Goal: Task Accomplishment & Management: Use online tool/utility

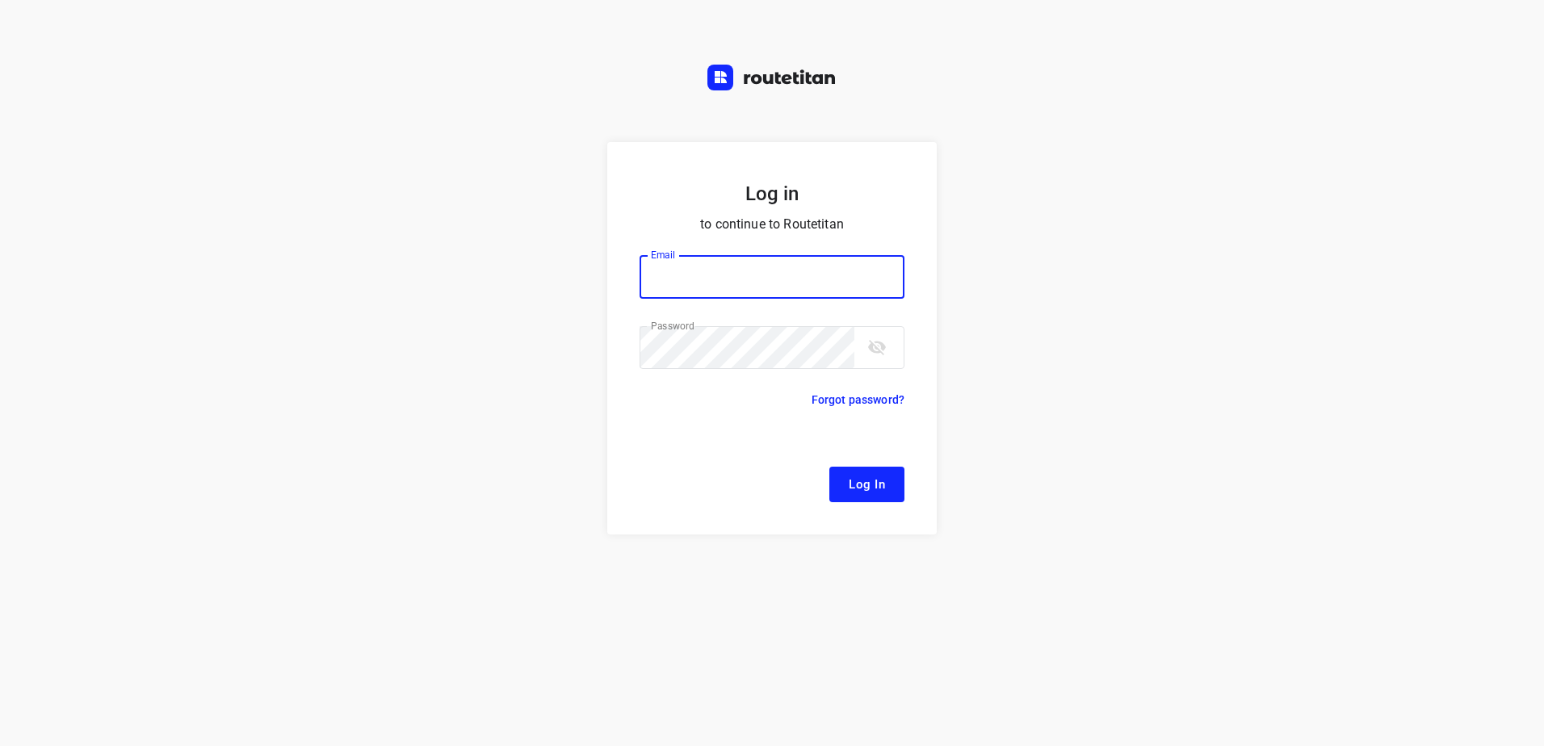
type input "[EMAIL_ADDRESS][DOMAIN_NAME]"
click at [856, 497] on button "Log In" at bounding box center [866, 485] width 75 height 36
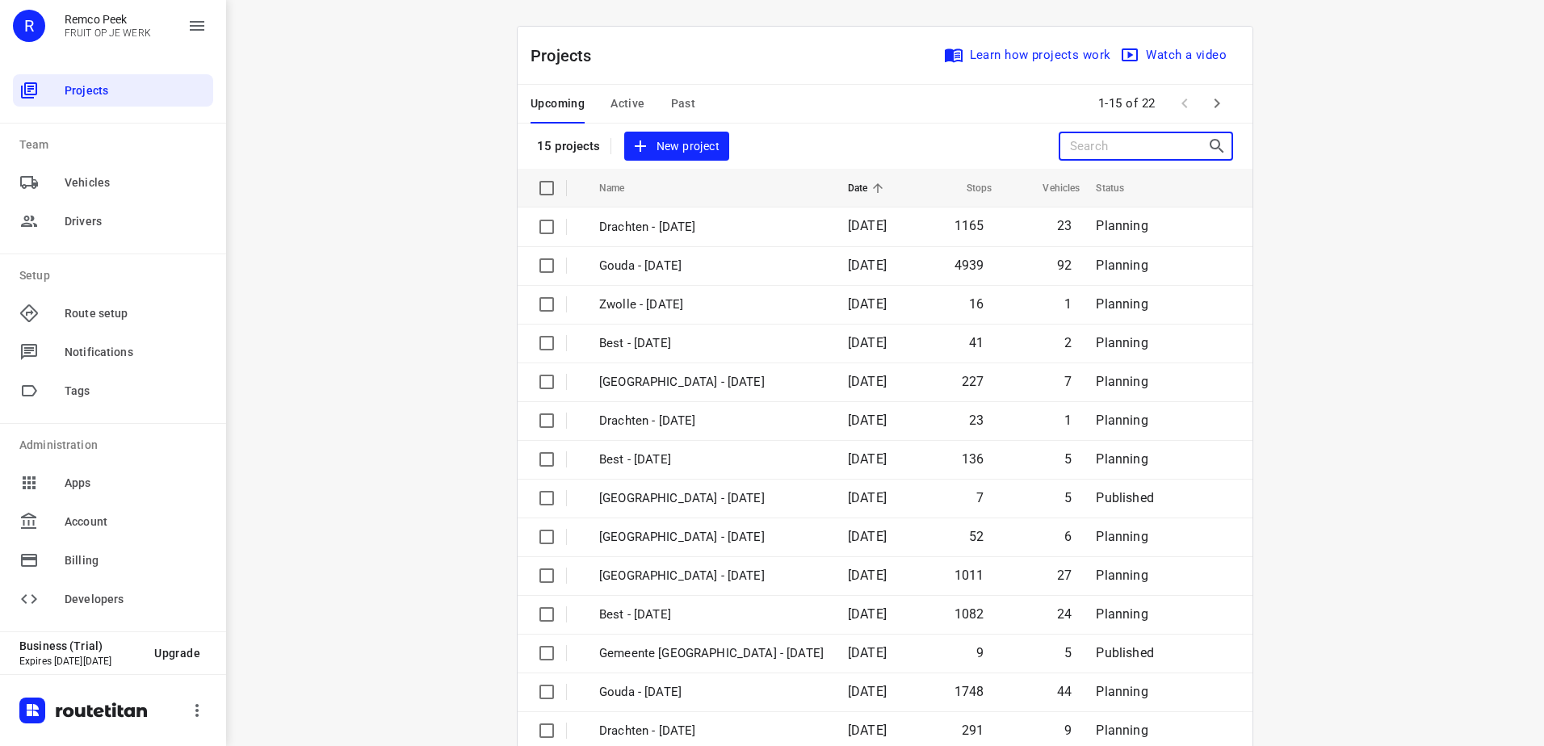
click at [1112, 145] on input "Search projects" at bounding box center [1138, 146] width 137 height 25
click at [1123, 143] on input "Search projects" at bounding box center [1138, 146] width 137 height 25
click at [1128, 145] on input "Search projects" at bounding box center [1138, 146] width 137 height 25
click at [98, 186] on span "Vehicles" at bounding box center [136, 182] width 142 height 17
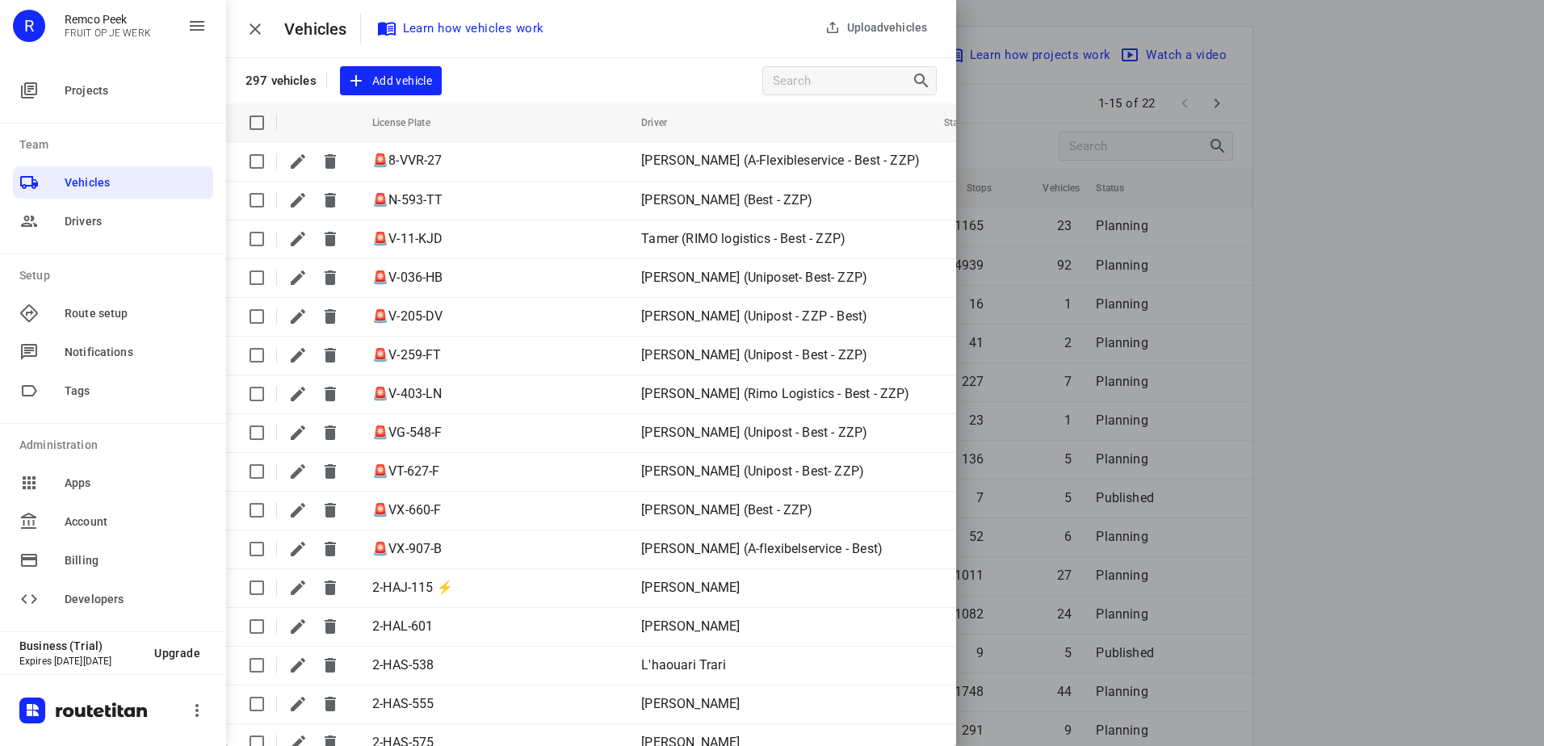
click at [1474, 279] on div at bounding box center [772, 373] width 1544 height 746
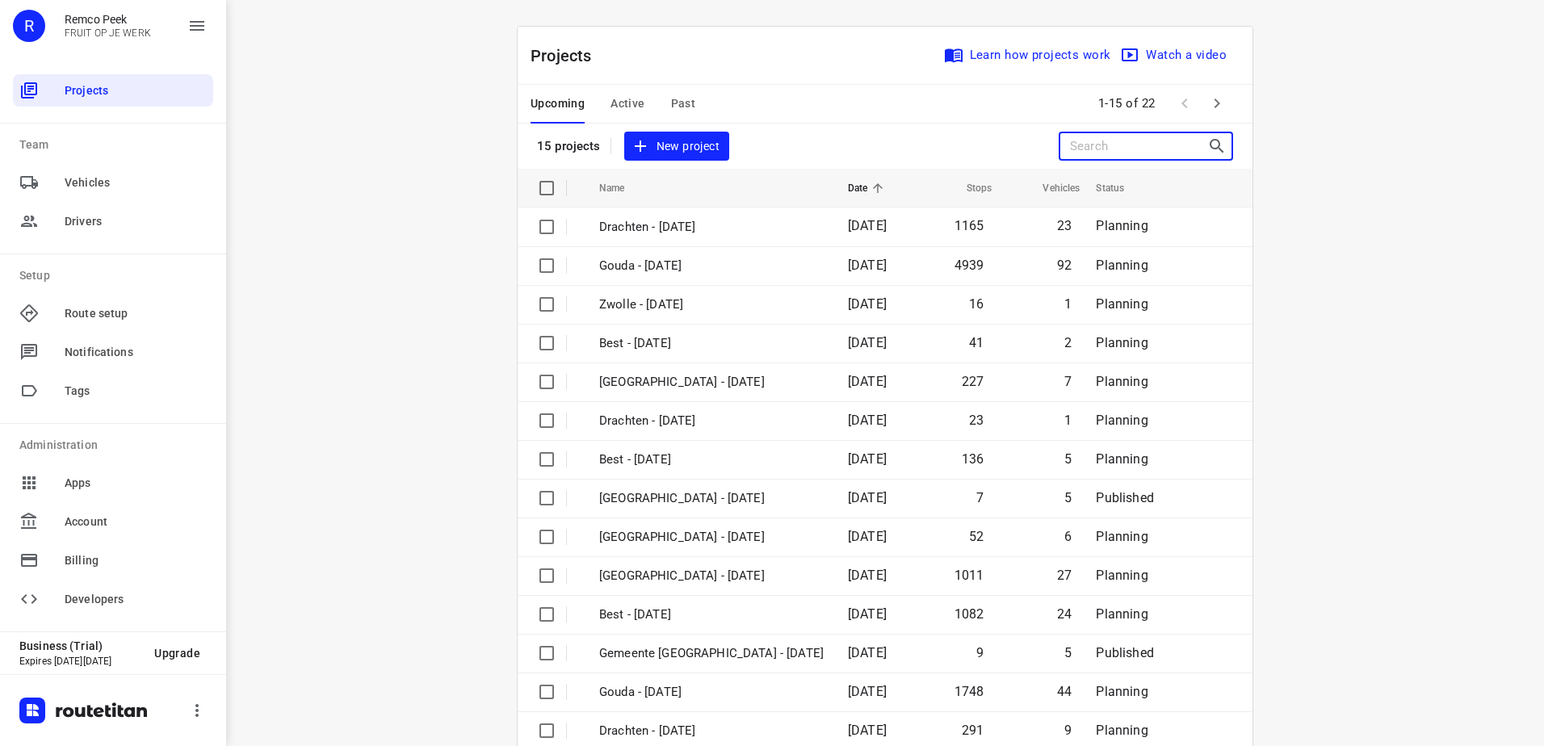
click at [1131, 149] on input "Search projects" at bounding box center [1138, 146] width 137 height 25
click at [620, 102] on span "Active" at bounding box center [627, 104] width 34 height 20
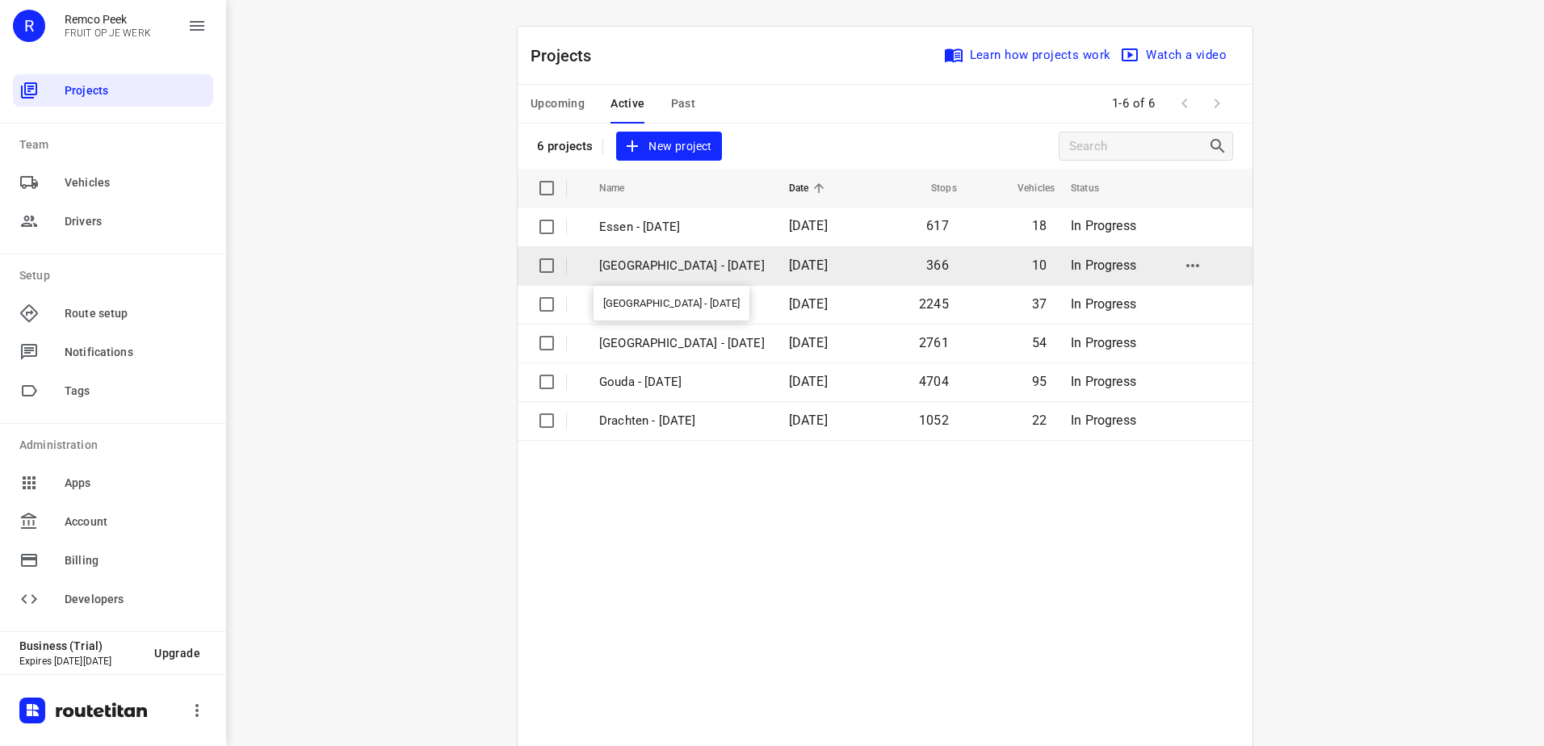
click at [681, 267] on p "[GEOGRAPHIC_DATA] - [DATE]" at bounding box center [682, 266] width 166 height 19
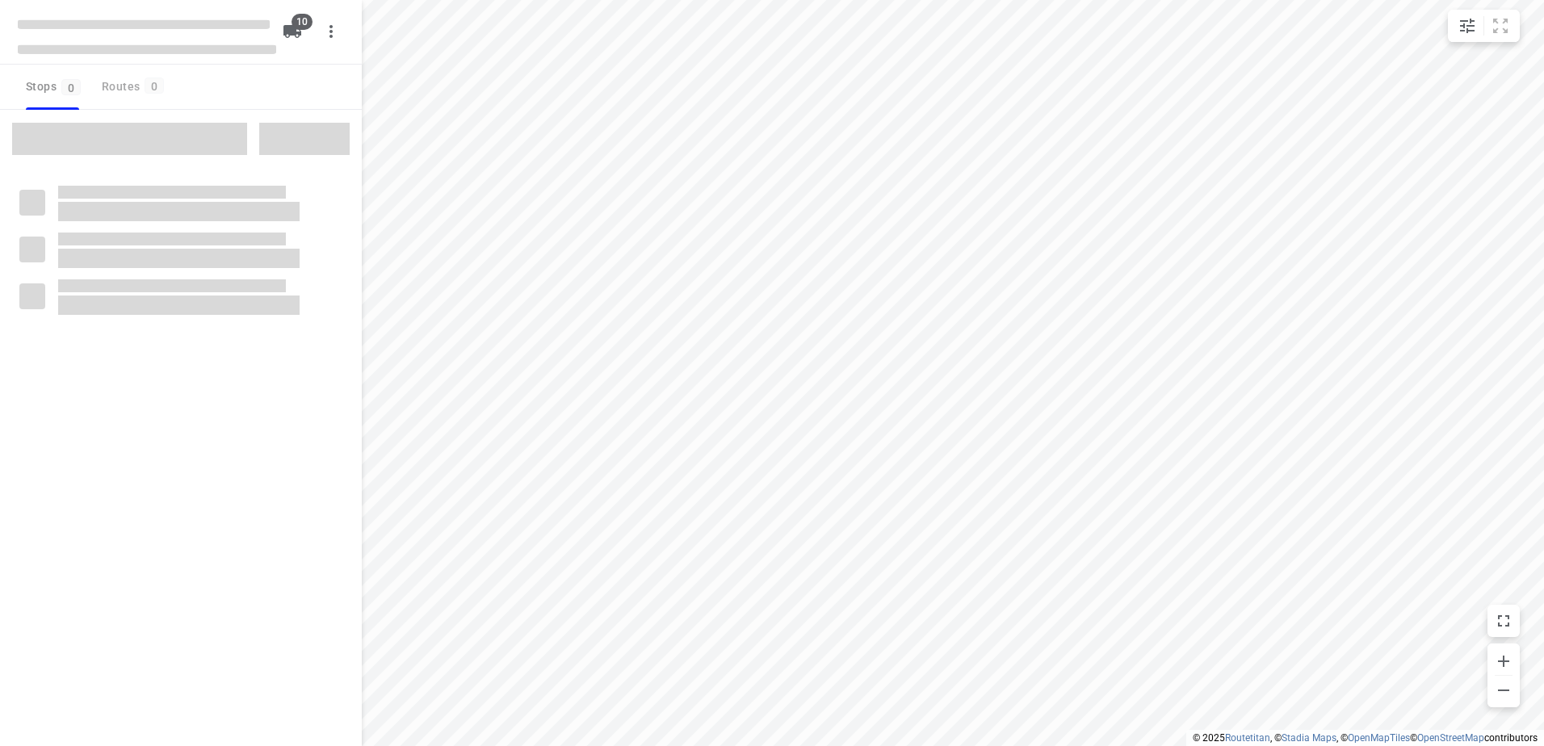
type input "distance"
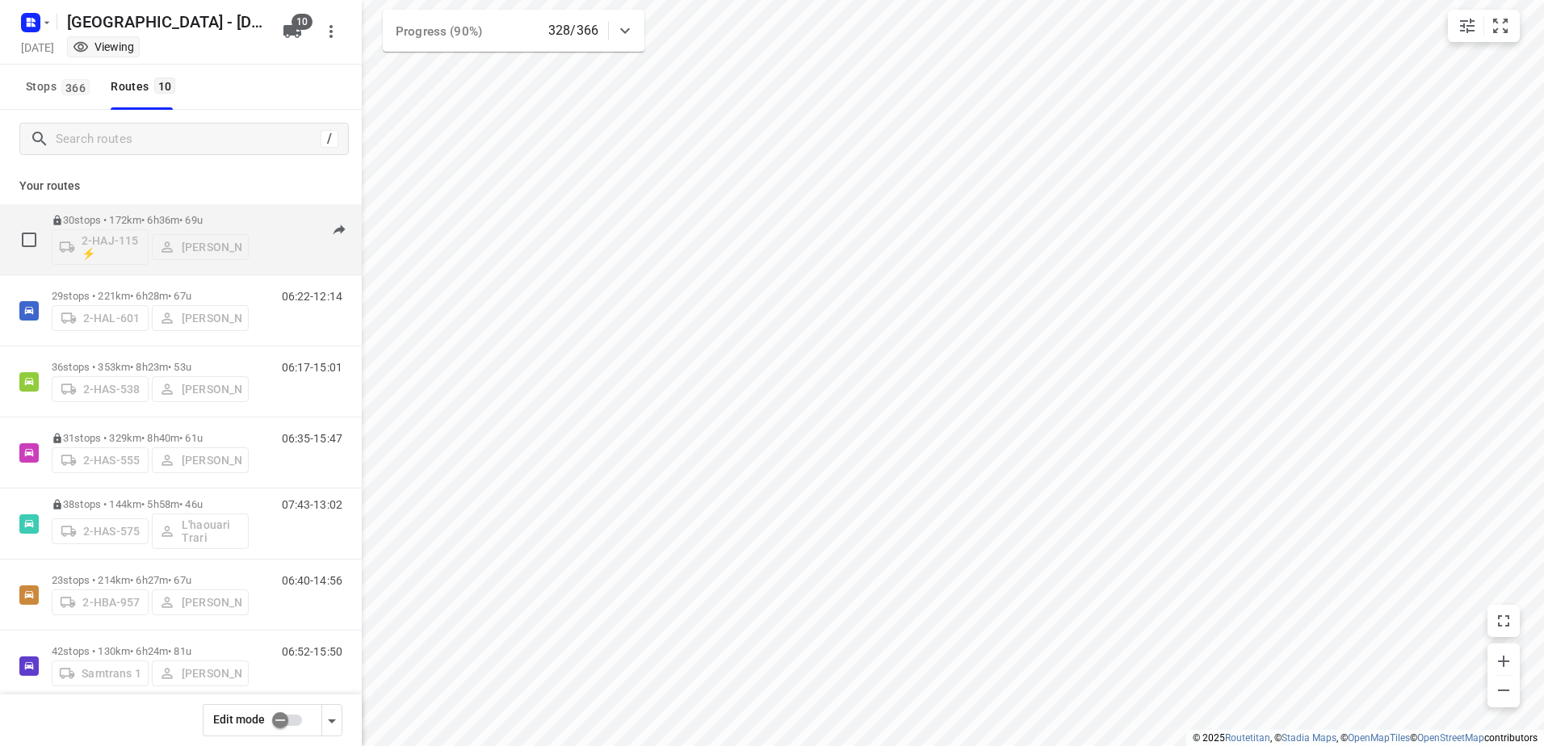
click at [299, 212] on div "30 stops • 172km • 6h36m • 69u 2-HAJ-115 ⚡ [PERSON_NAME] 06:54-15:38" at bounding box center [207, 239] width 310 height 67
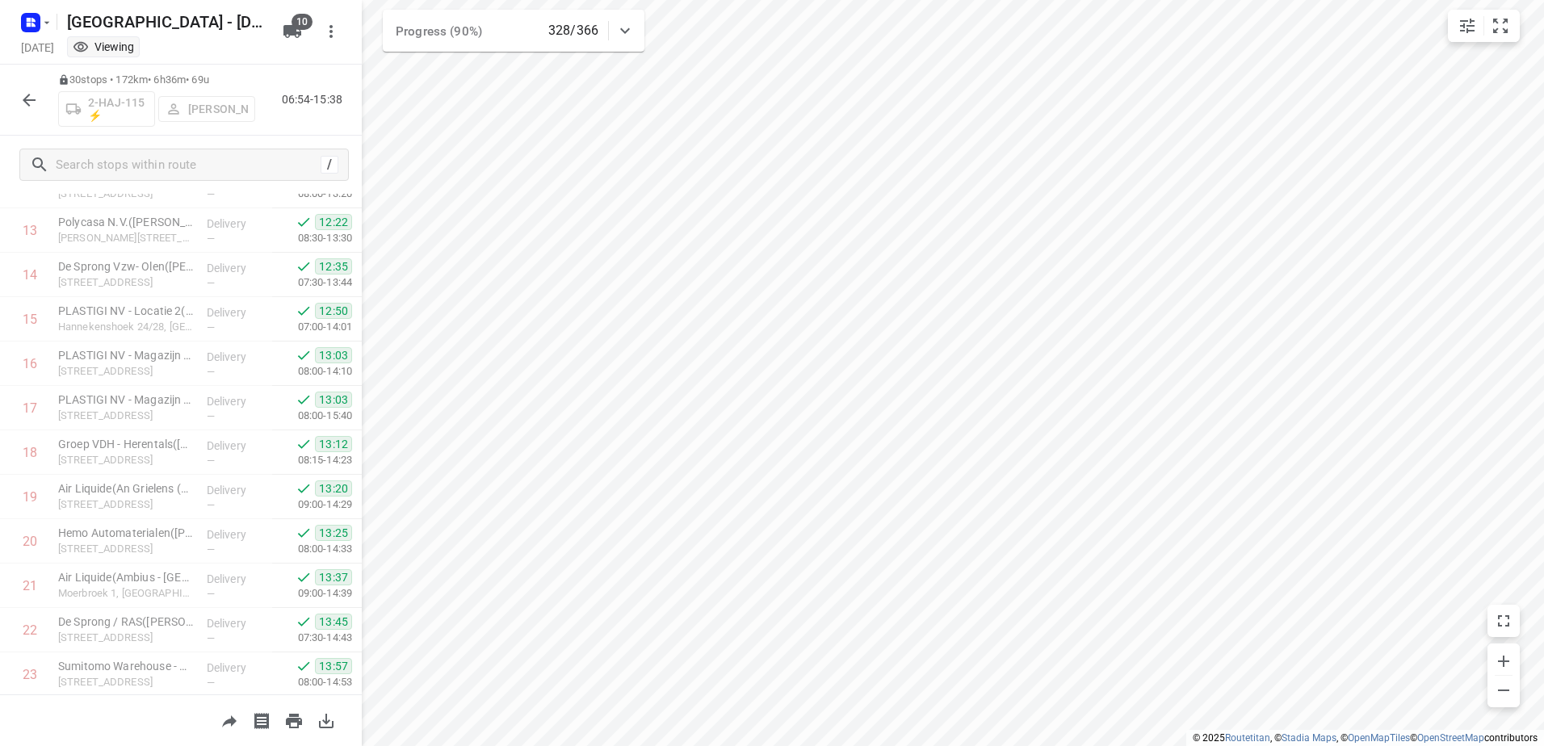
scroll to position [392, 0]
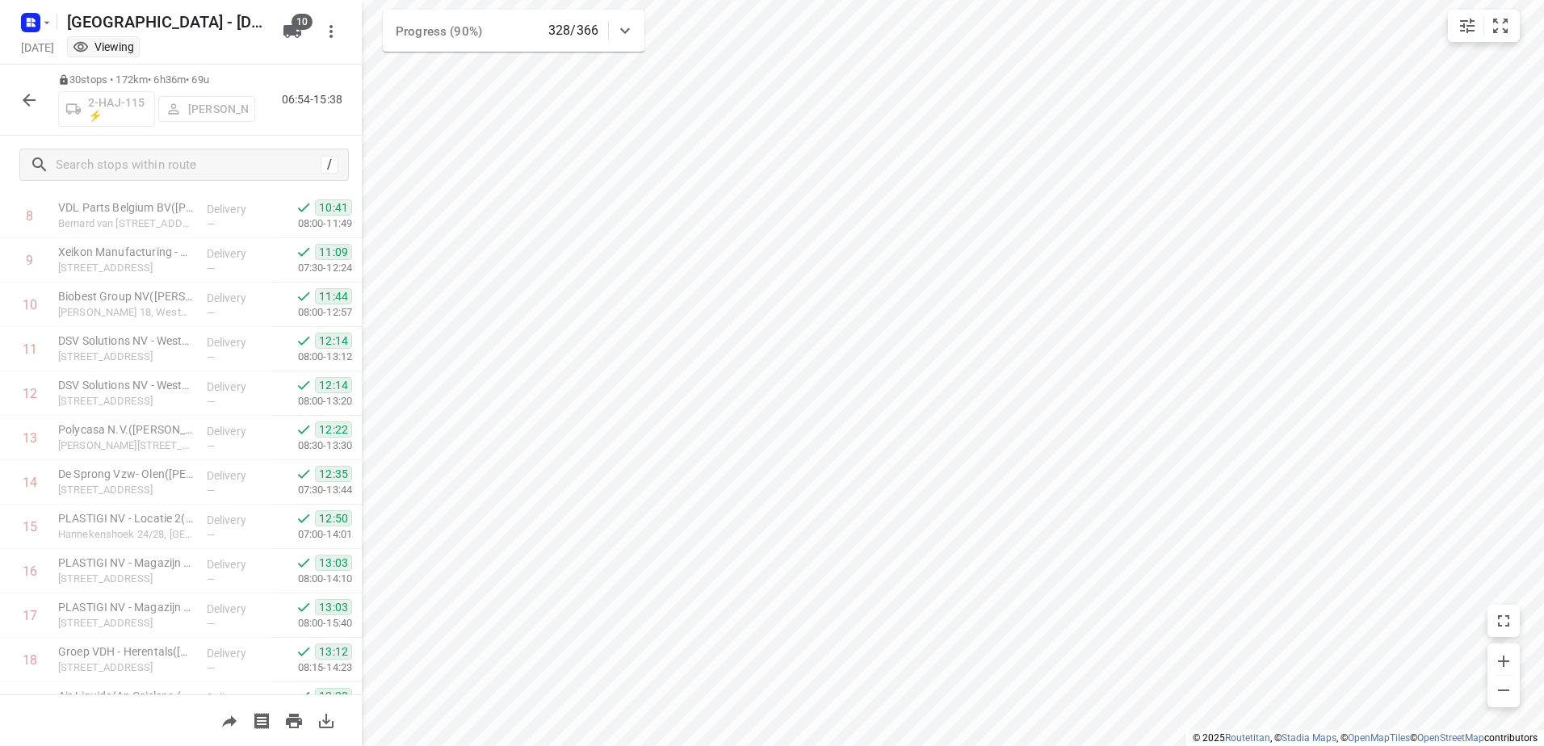
click at [22, 105] on icon "button" at bounding box center [28, 99] width 19 height 19
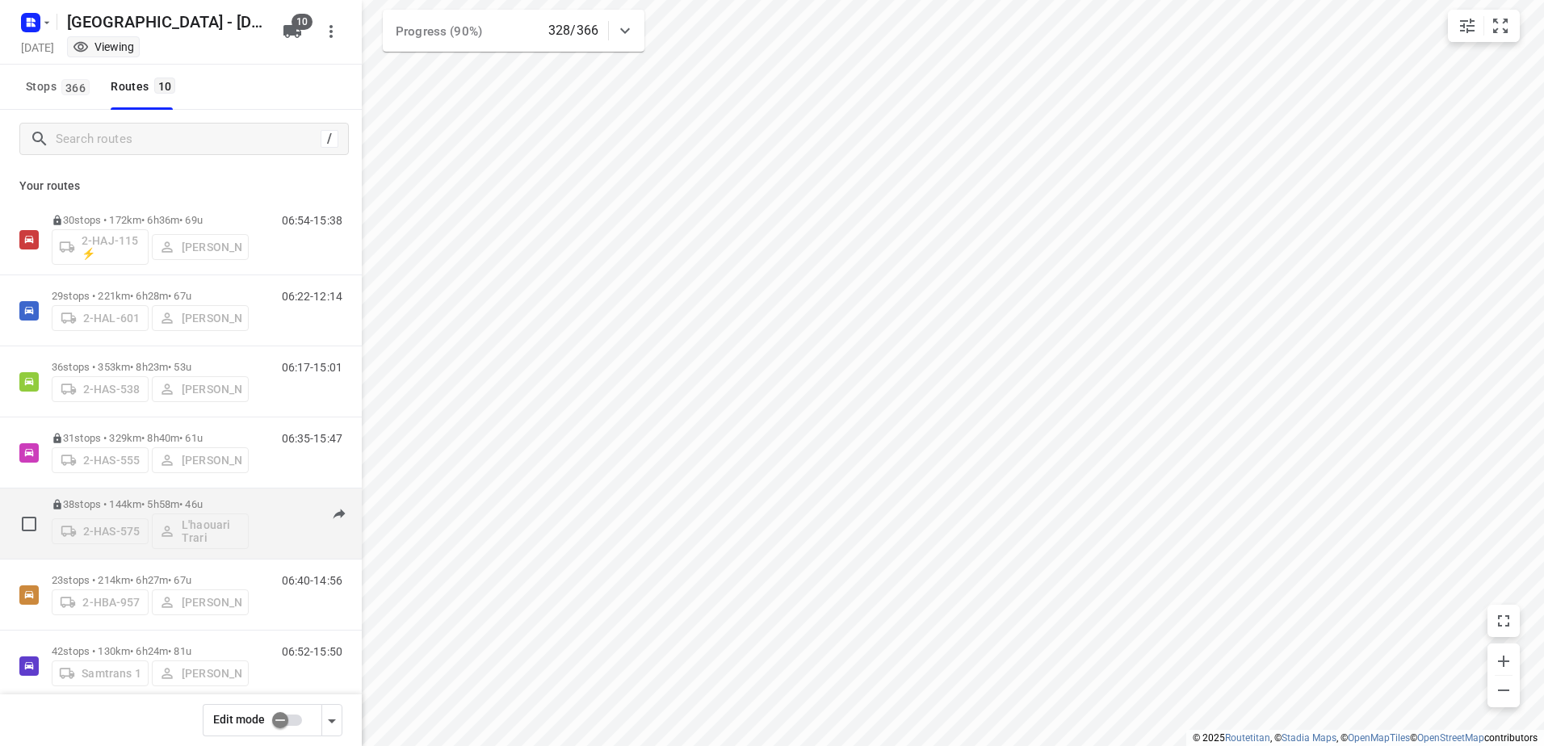
click at [216, 523] on div "2-HAS-575 L'haouari Trari" at bounding box center [150, 529] width 197 height 39
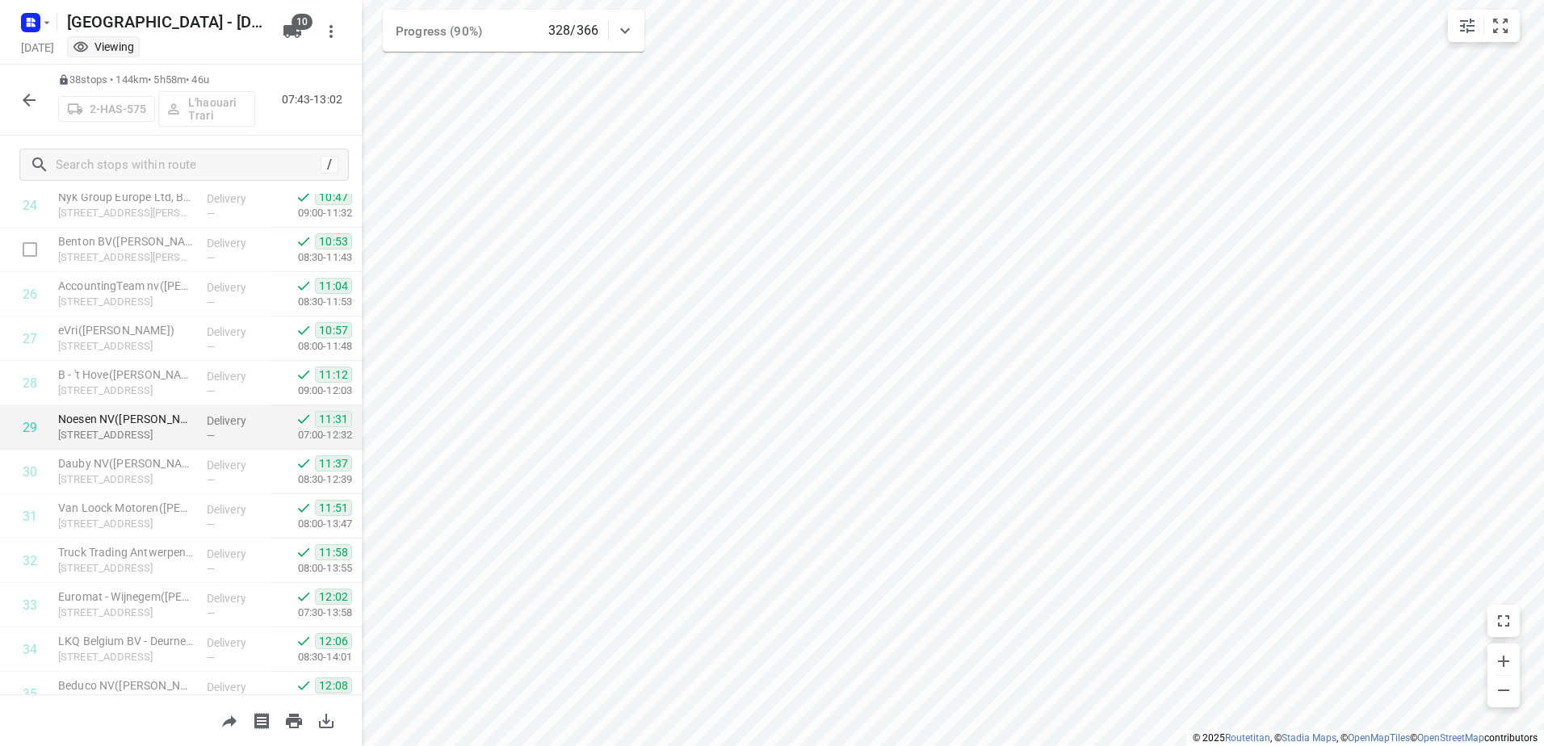
scroll to position [1312, 0]
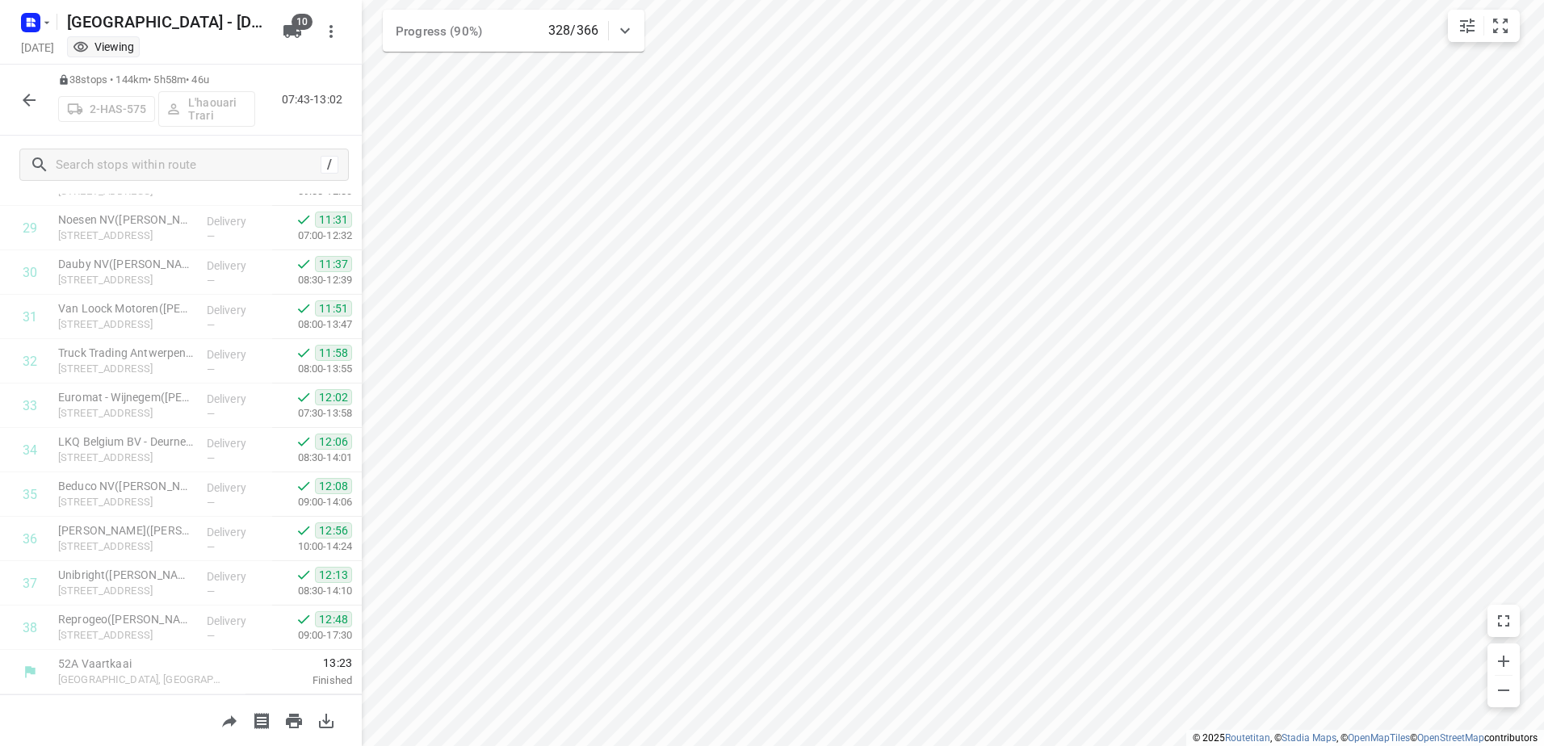
click at [37, 105] on icon "button" at bounding box center [28, 99] width 19 height 19
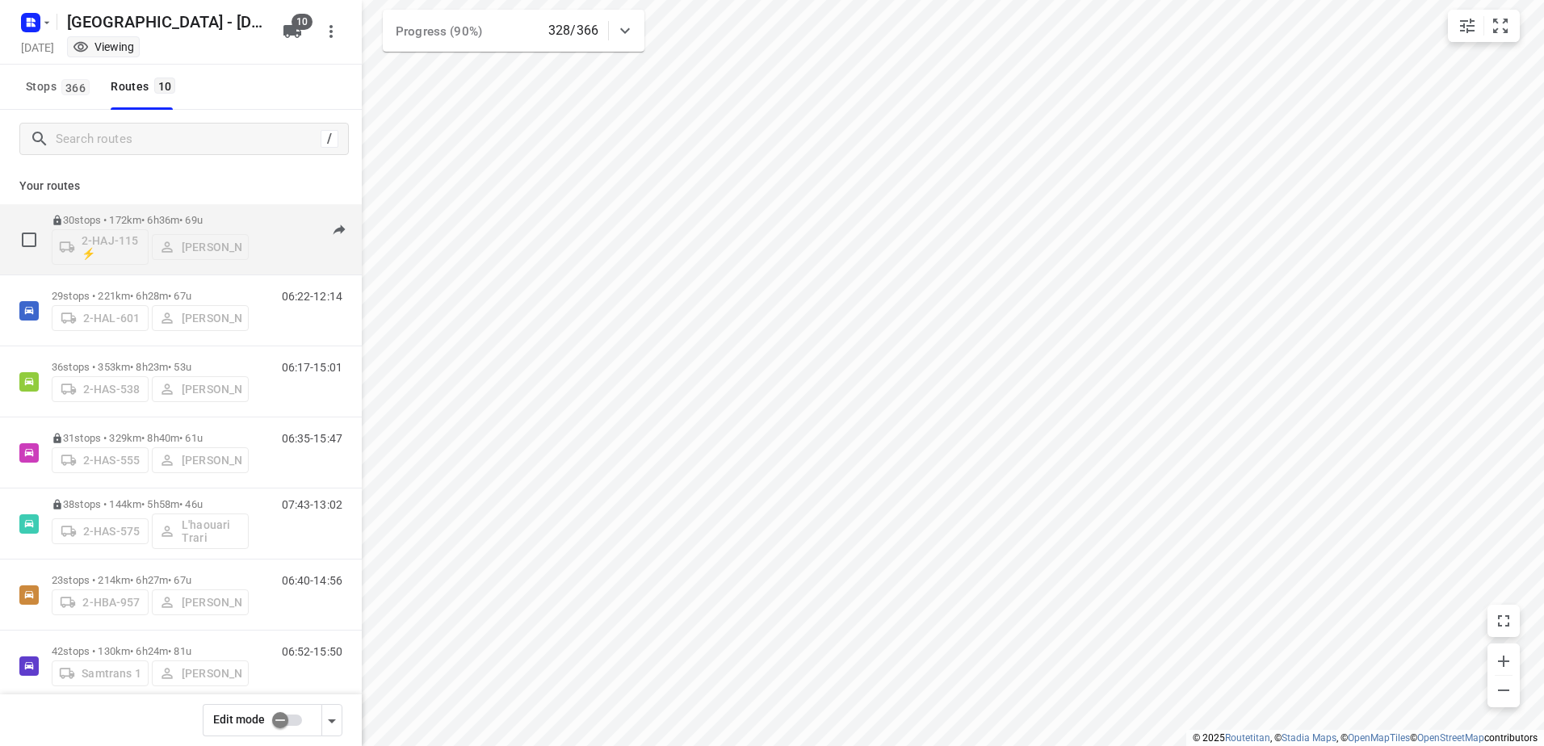
click at [285, 219] on div "06:54-15:38" at bounding box center [302, 243] width 81 height 59
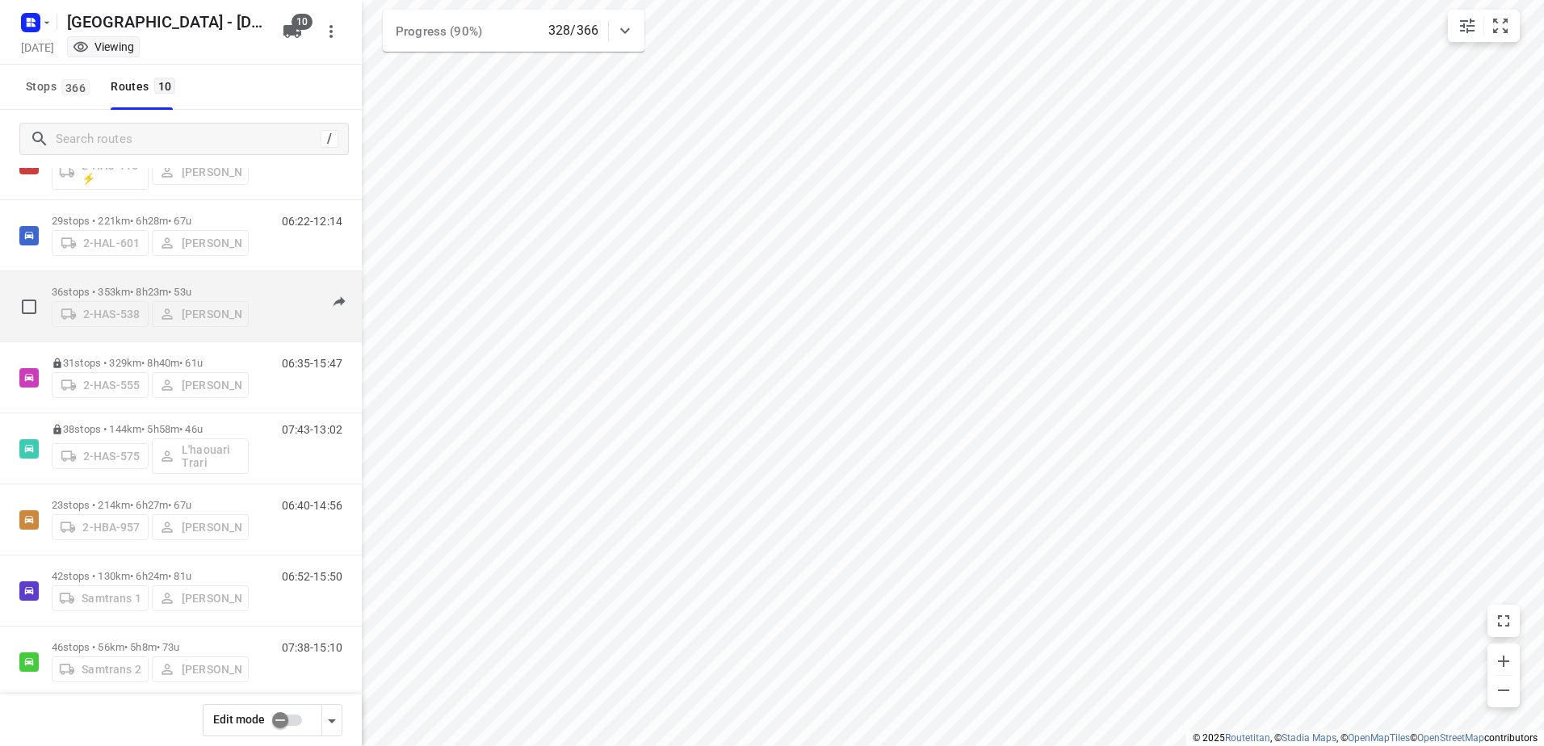
scroll to position [161, 0]
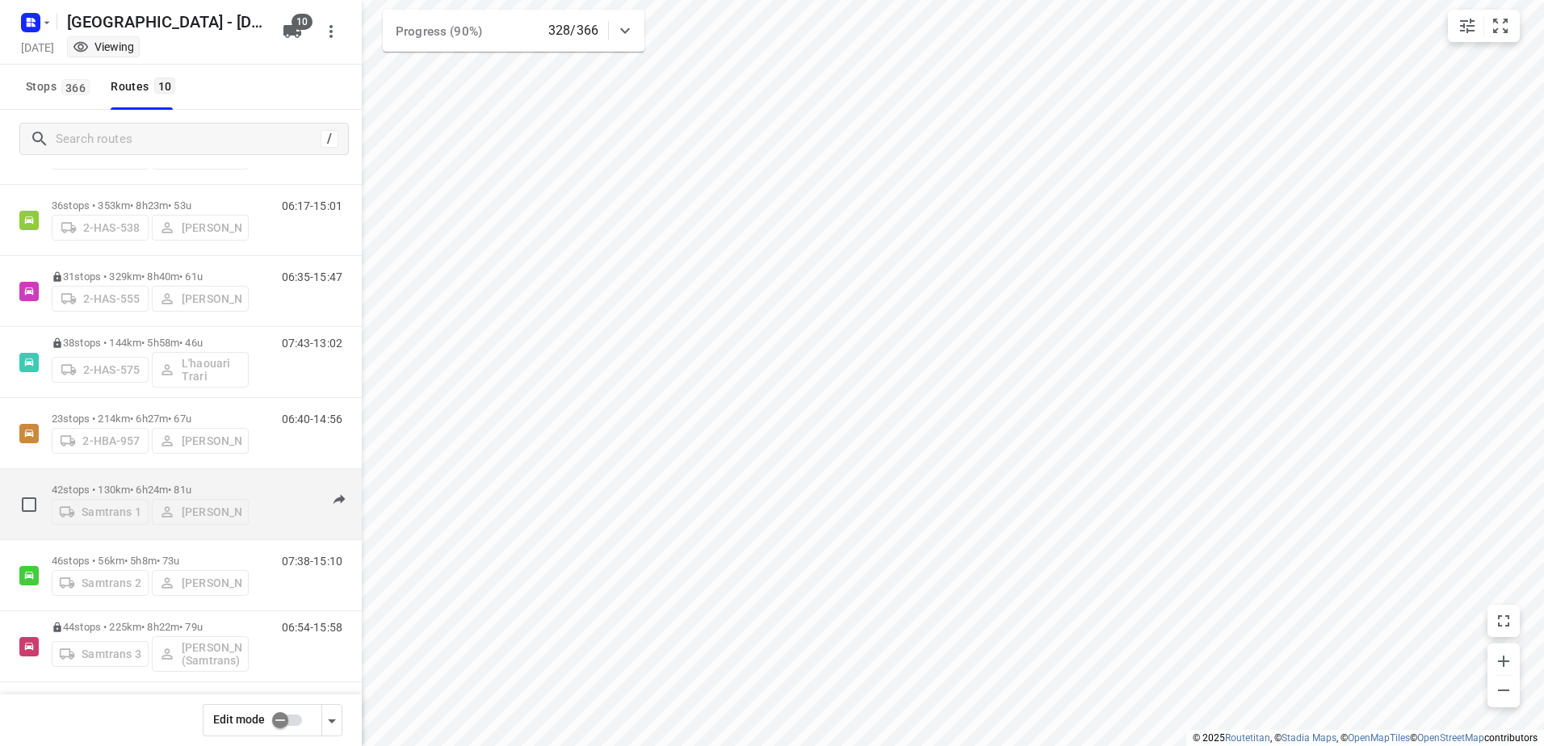
click at [275, 503] on div "06:52-15:50" at bounding box center [302, 508] width 81 height 49
click at [115, 484] on p "42 stops • 130km • 6h24m • 81u" at bounding box center [150, 490] width 197 height 12
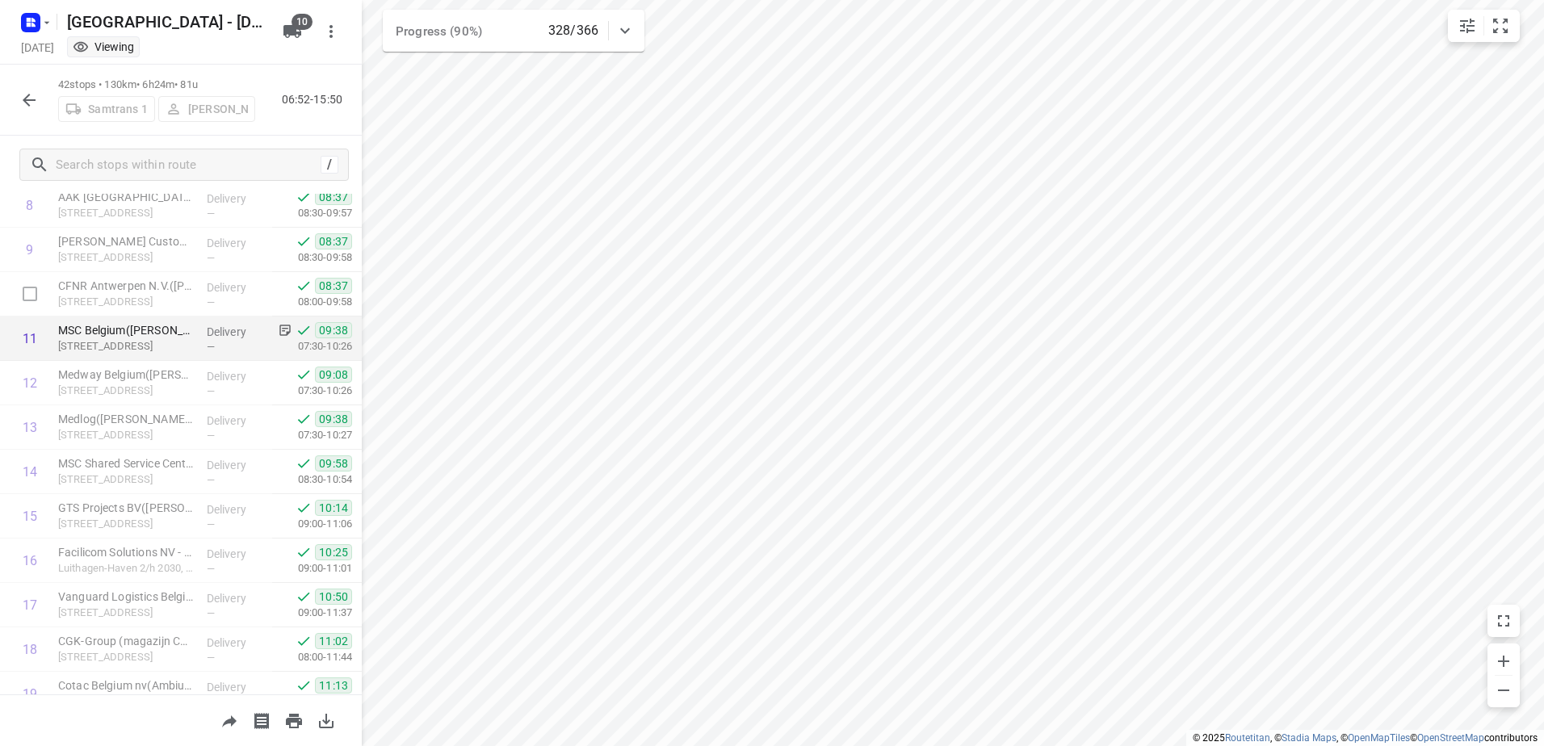
scroll to position [404, 0]
click at [280, 332] on icon at bounding box center [285, 329] width 11 height 11
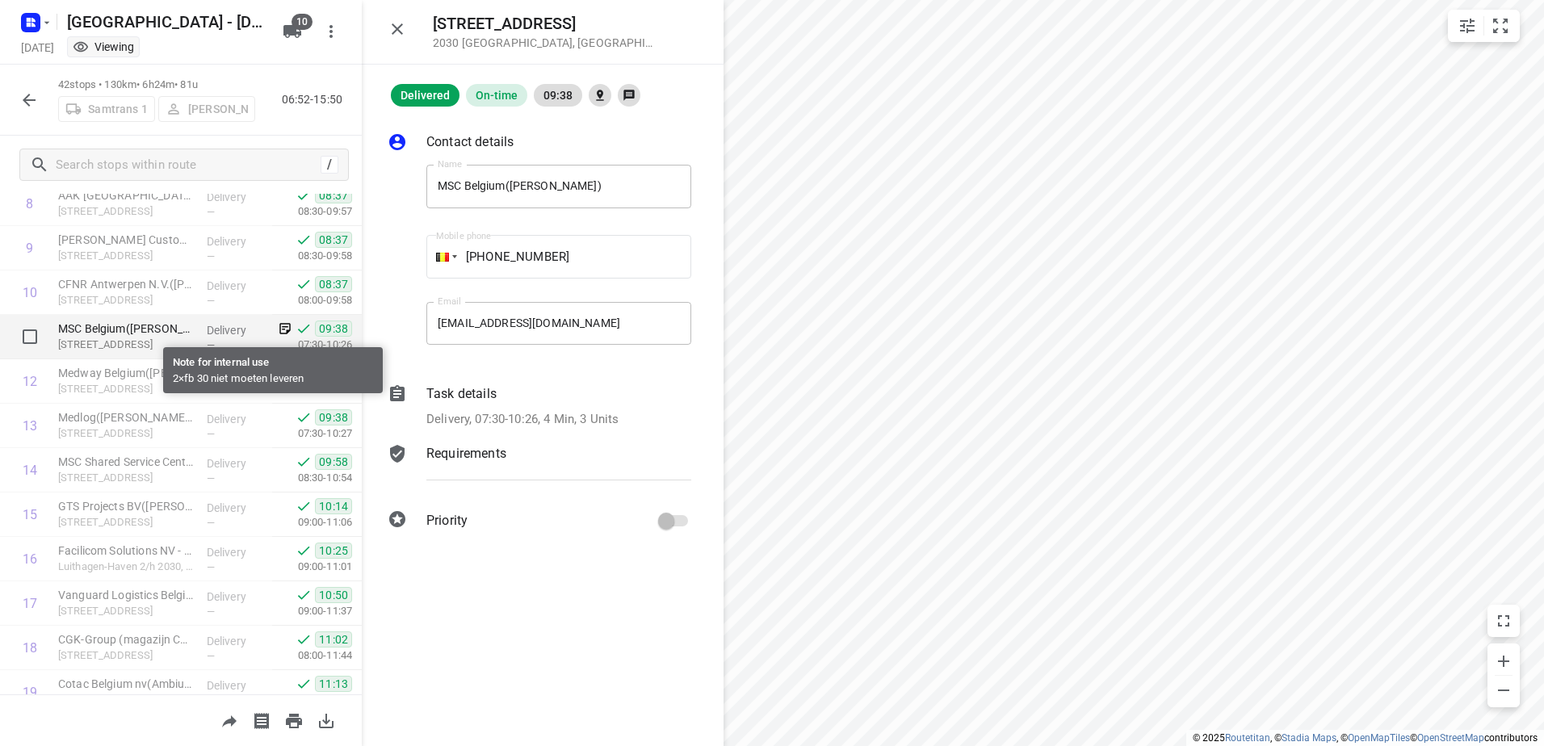
click at [278, 327] on icon at bounding box center [285, 328] width 15 height 15
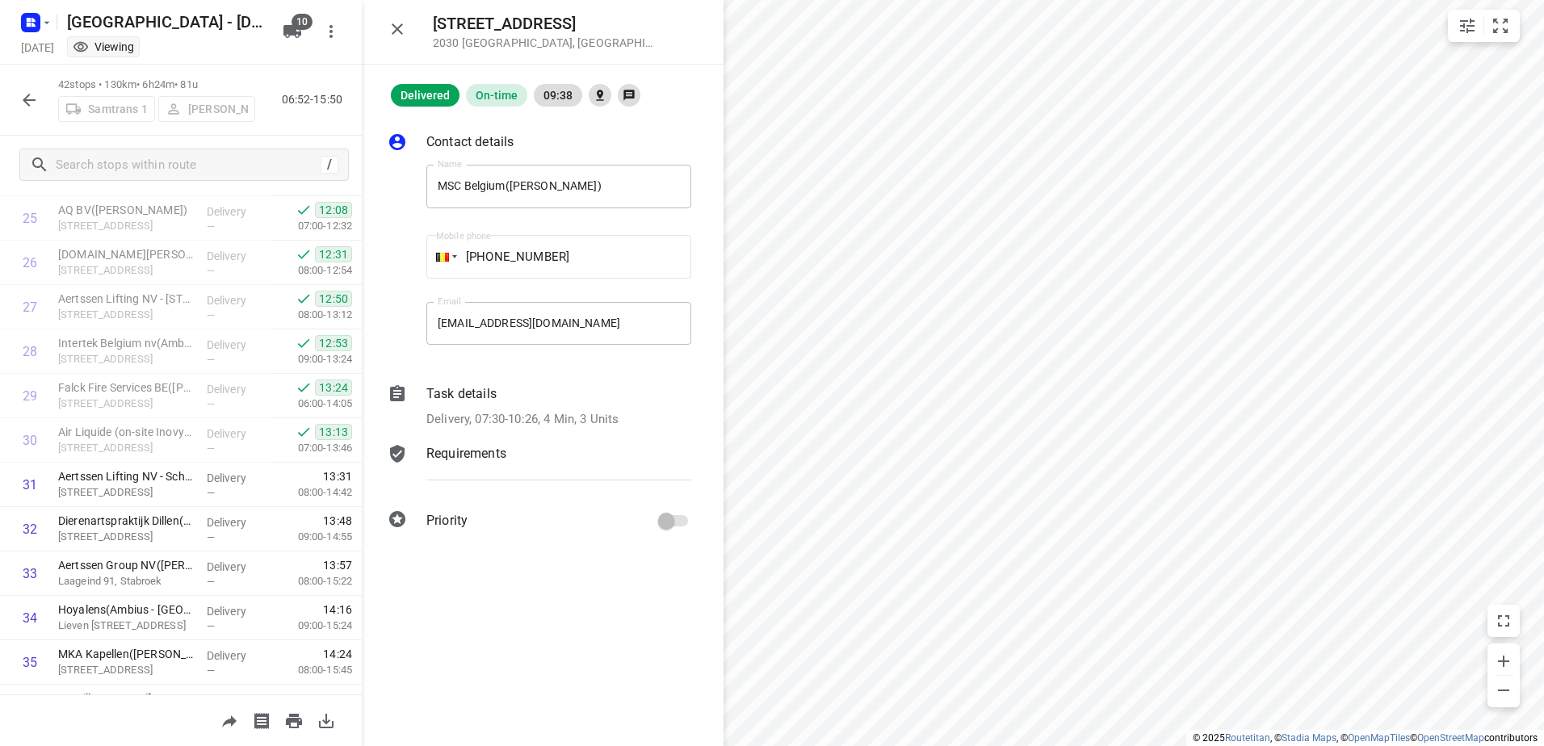
scroll to position [1292, 0]
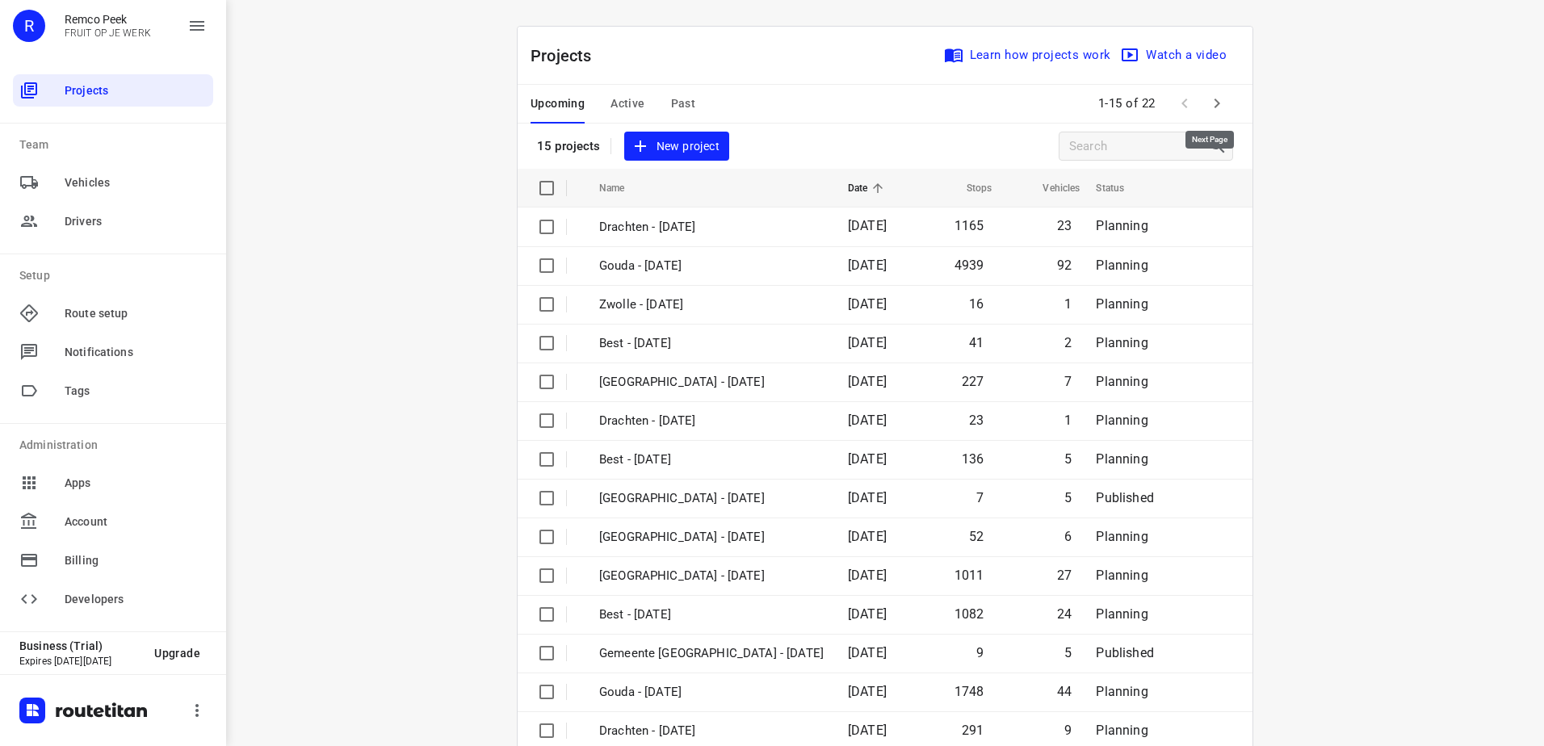
click at [1207, 100] on icon "button" at bounding box center [1216, 103] width 19 height 19
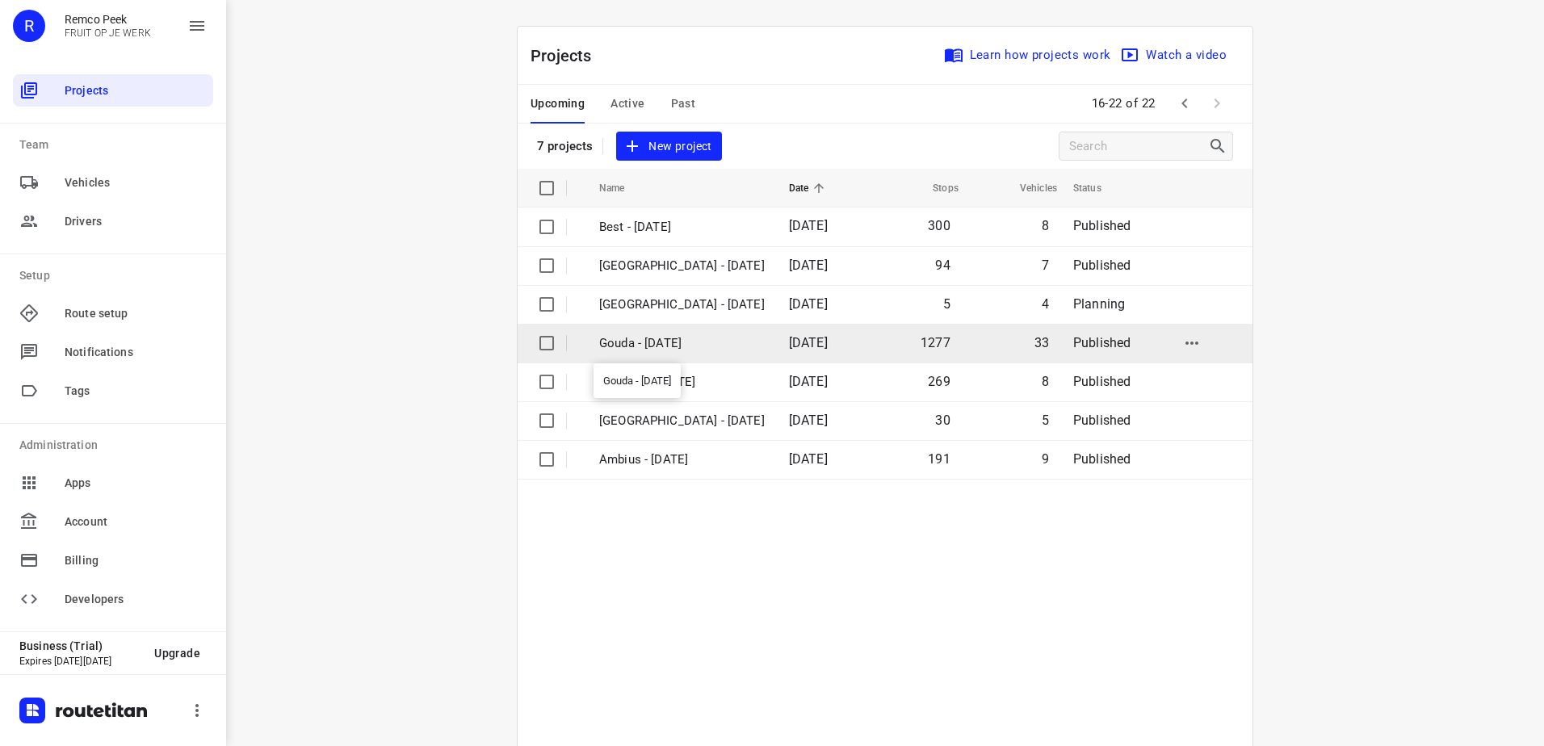
click at [686, 352] on p "Gouda - [DATE]" at bounding box center [682, 343] width 166 height 19
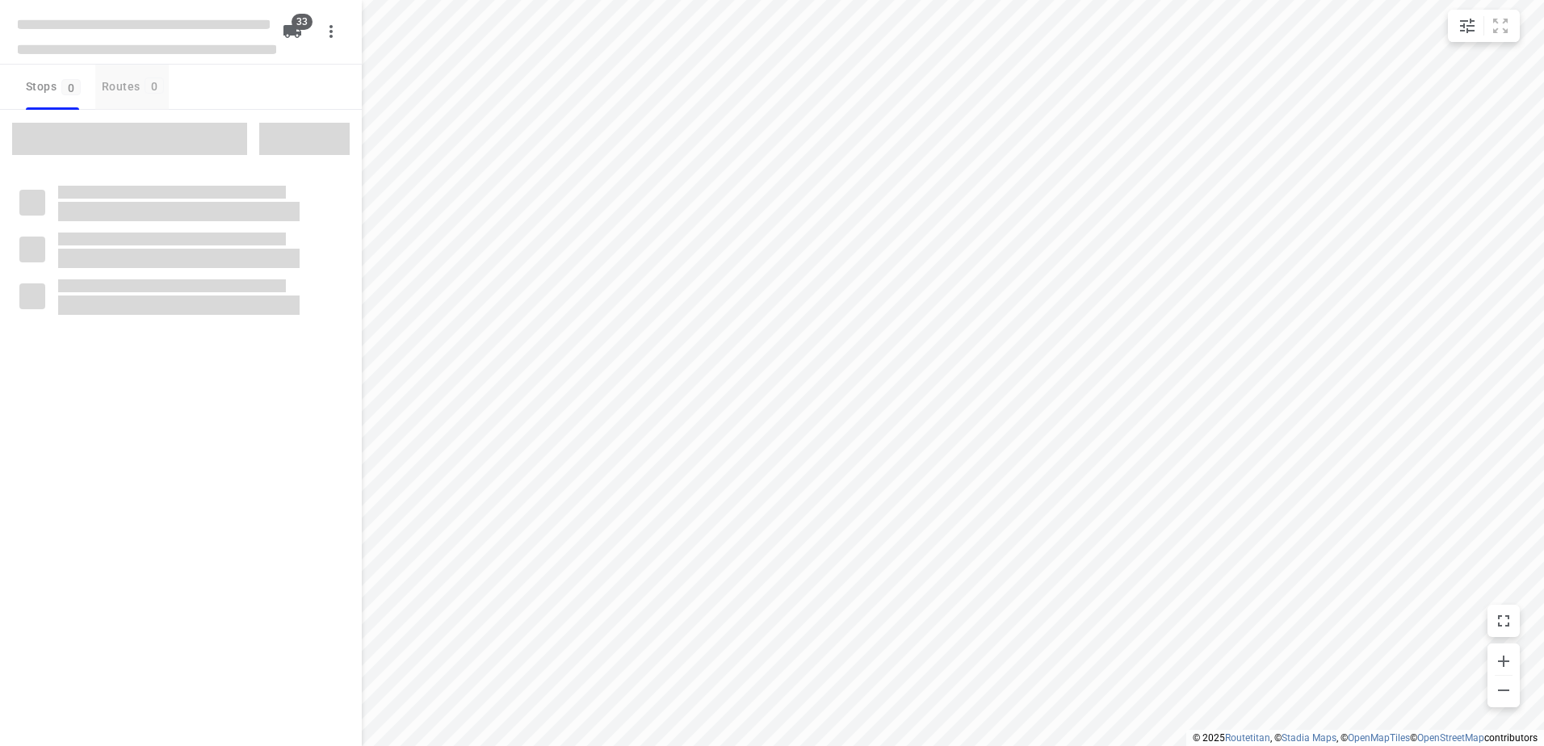
type input "distance"
